Goal: Check status: Check status

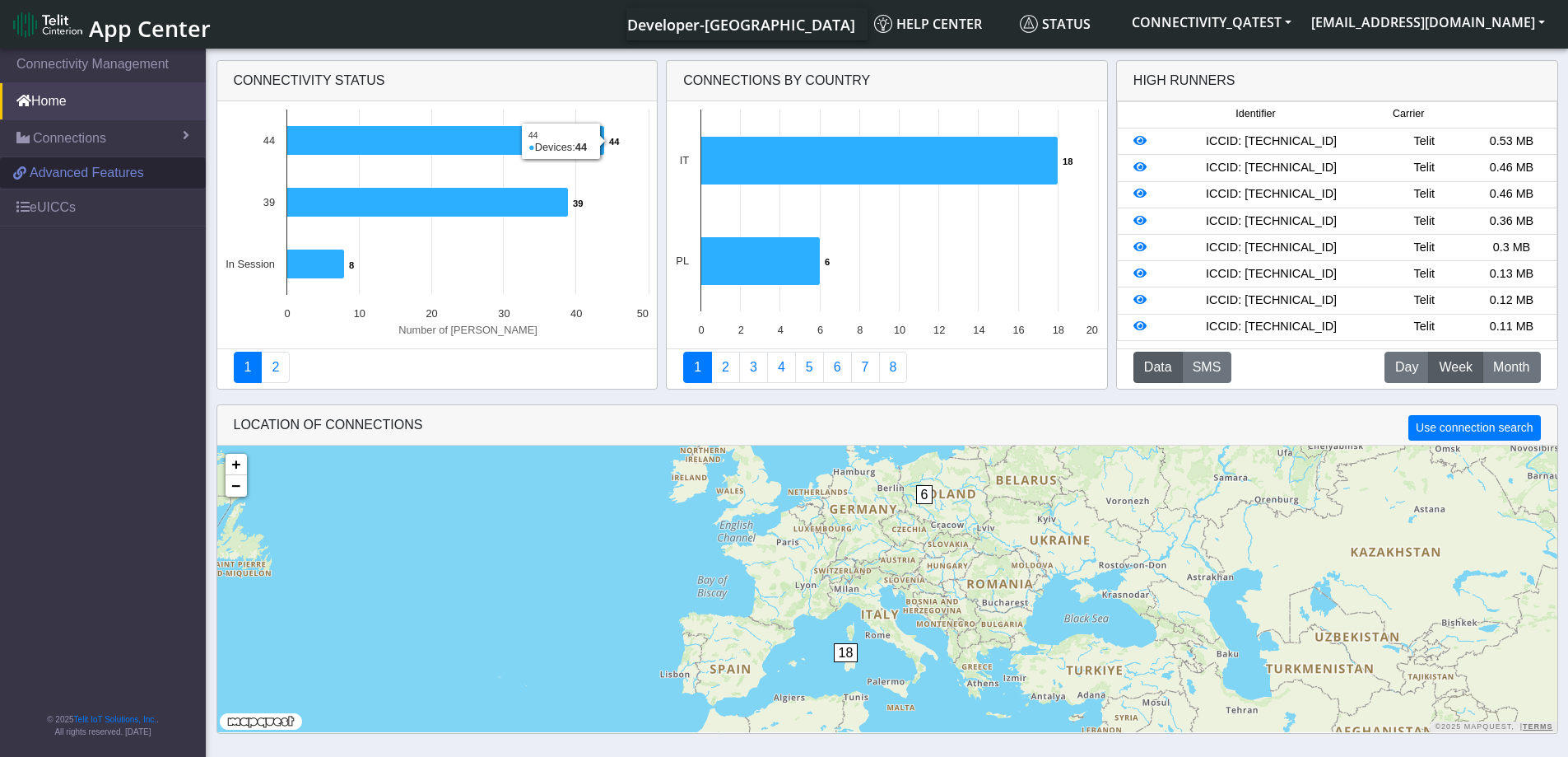
click at [75, 178] on span "Advanced Features" at bounding box center [87, 172] width 114 height 20
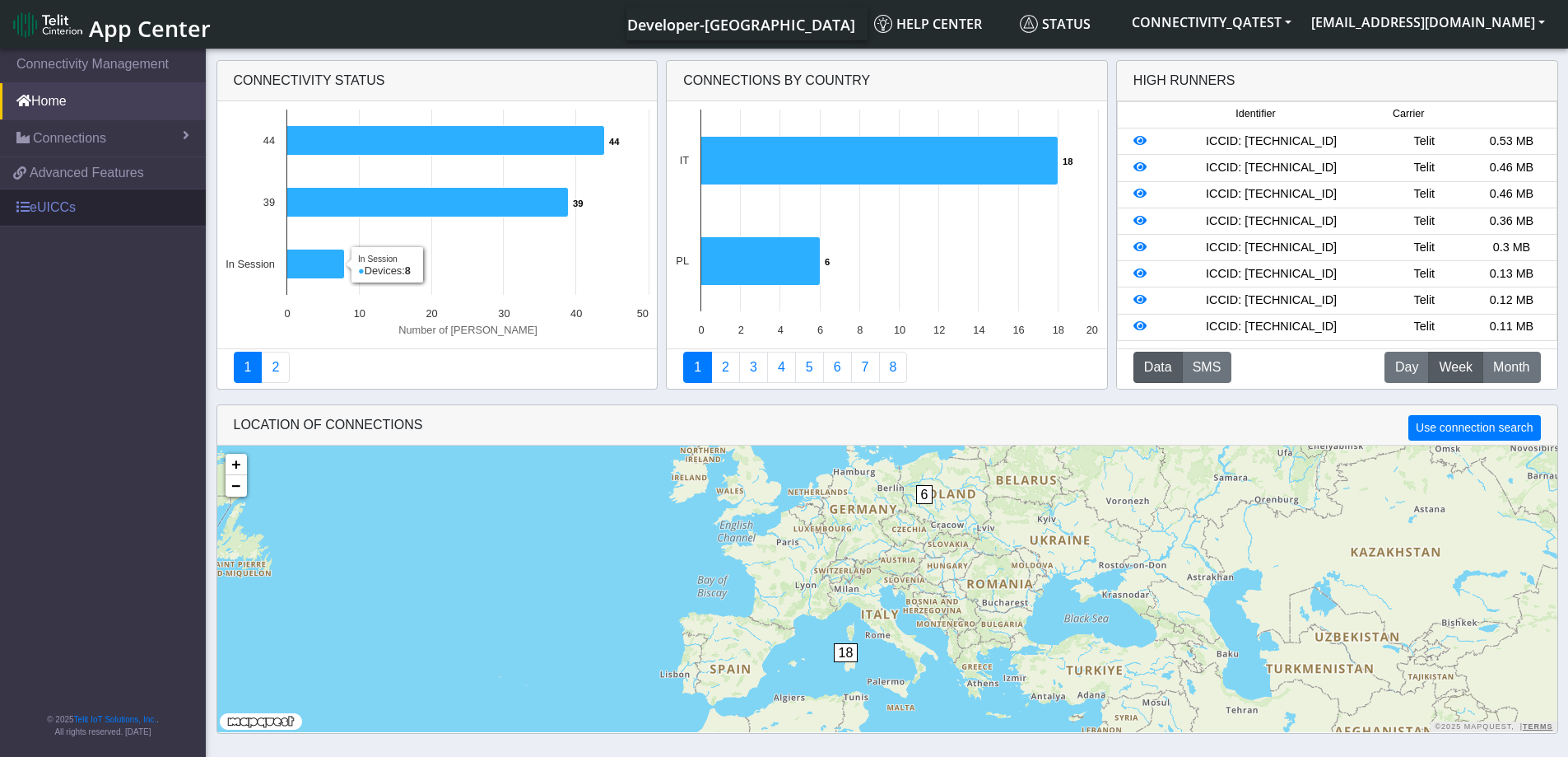
click at [64, 211] on link "eUICCs" at bounding box center [103, 208] width 206 height 37
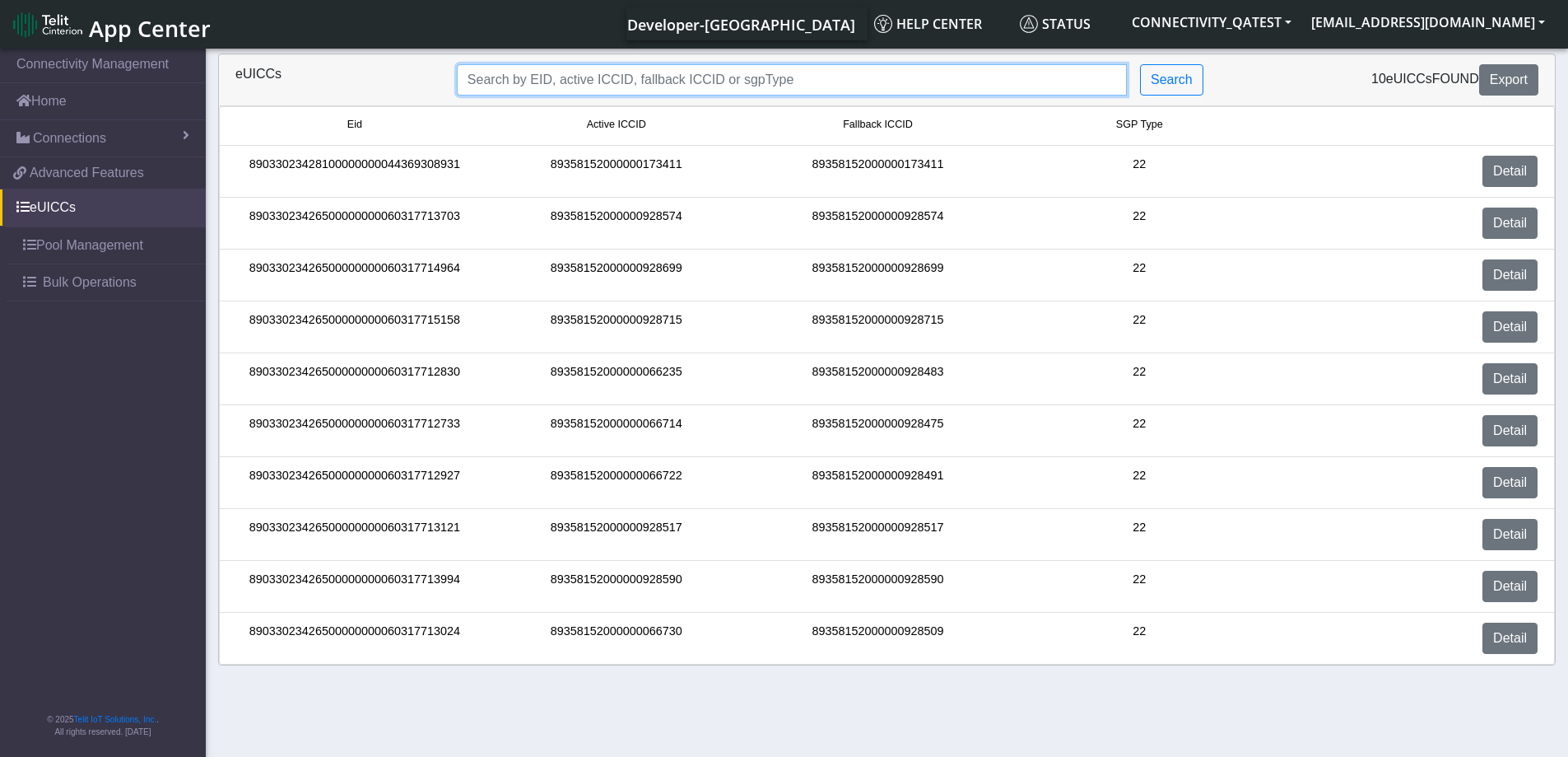
click at [729, 83] on input "Search..." at bounding box center [791, 80] width 670 height 32
paste input "89033023428100000000044369308931"
type input "89033023428100000000044369308931"
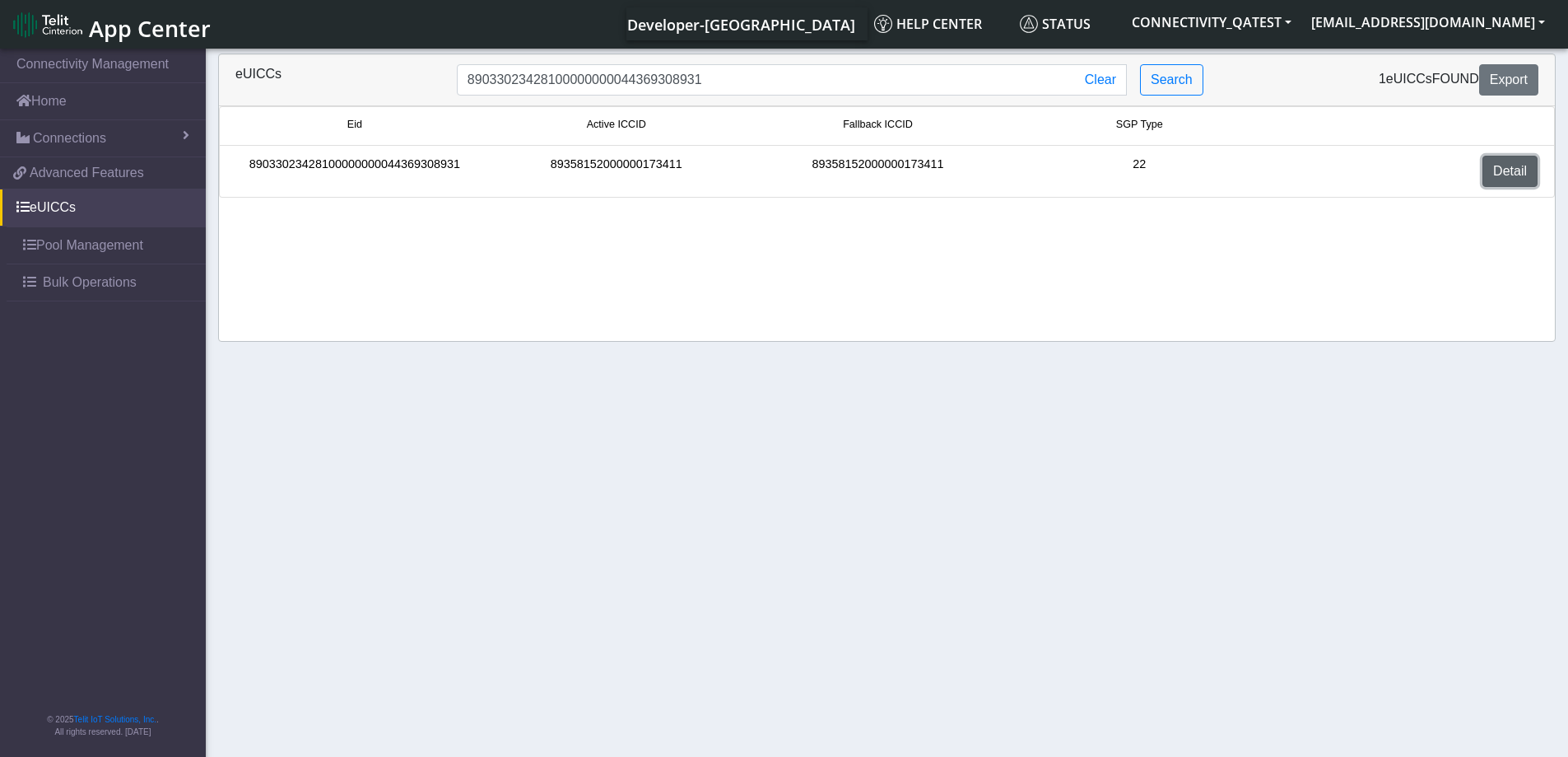
click at [1531, 163] on link "Detail" at bounding box center [1509, 171] width 55 height 32
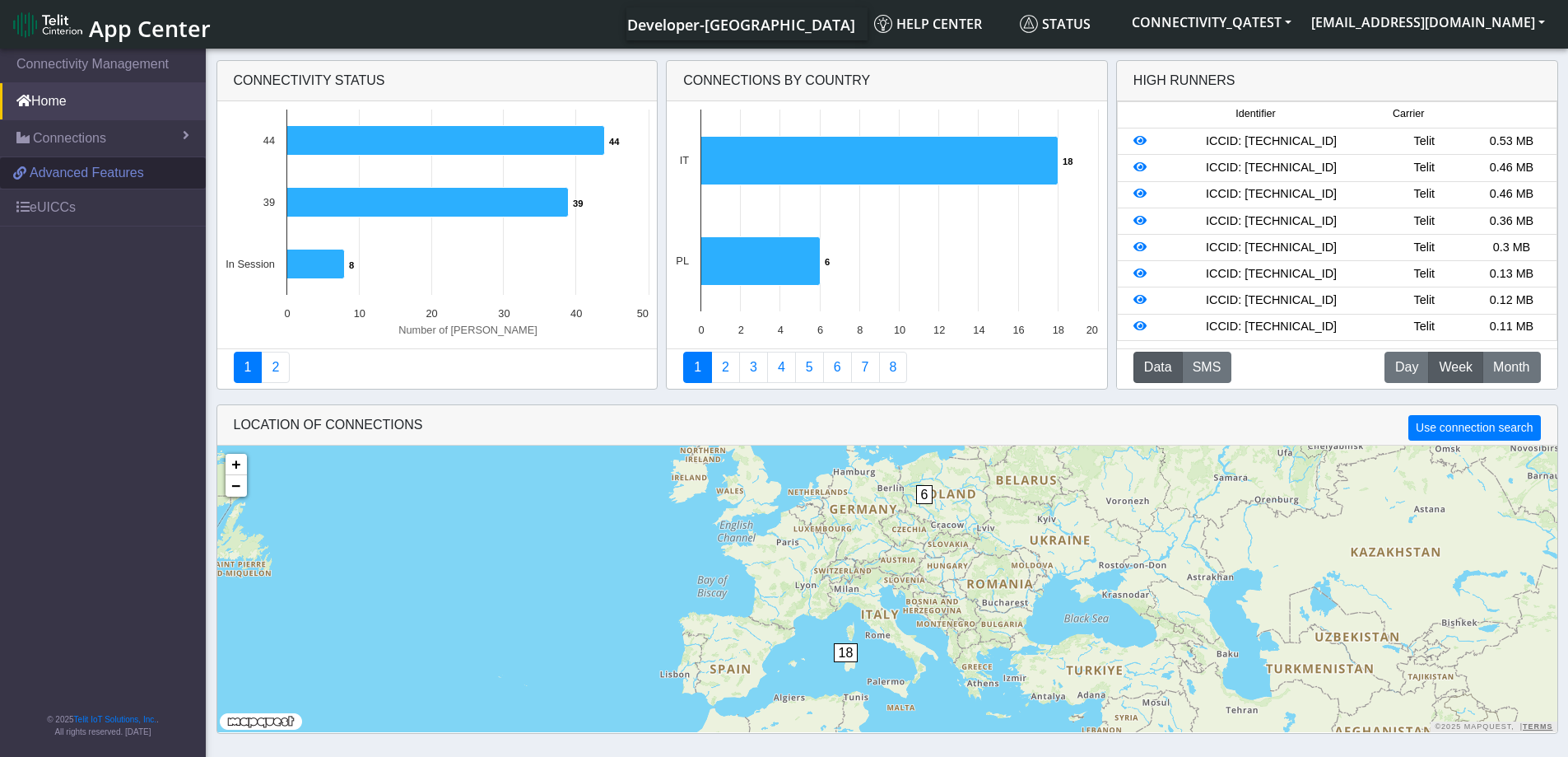
click at [91, 175] on span "Advanced Features" at bounding box center [87, 172] width 114 height 20
